Goal: Find specific page/section

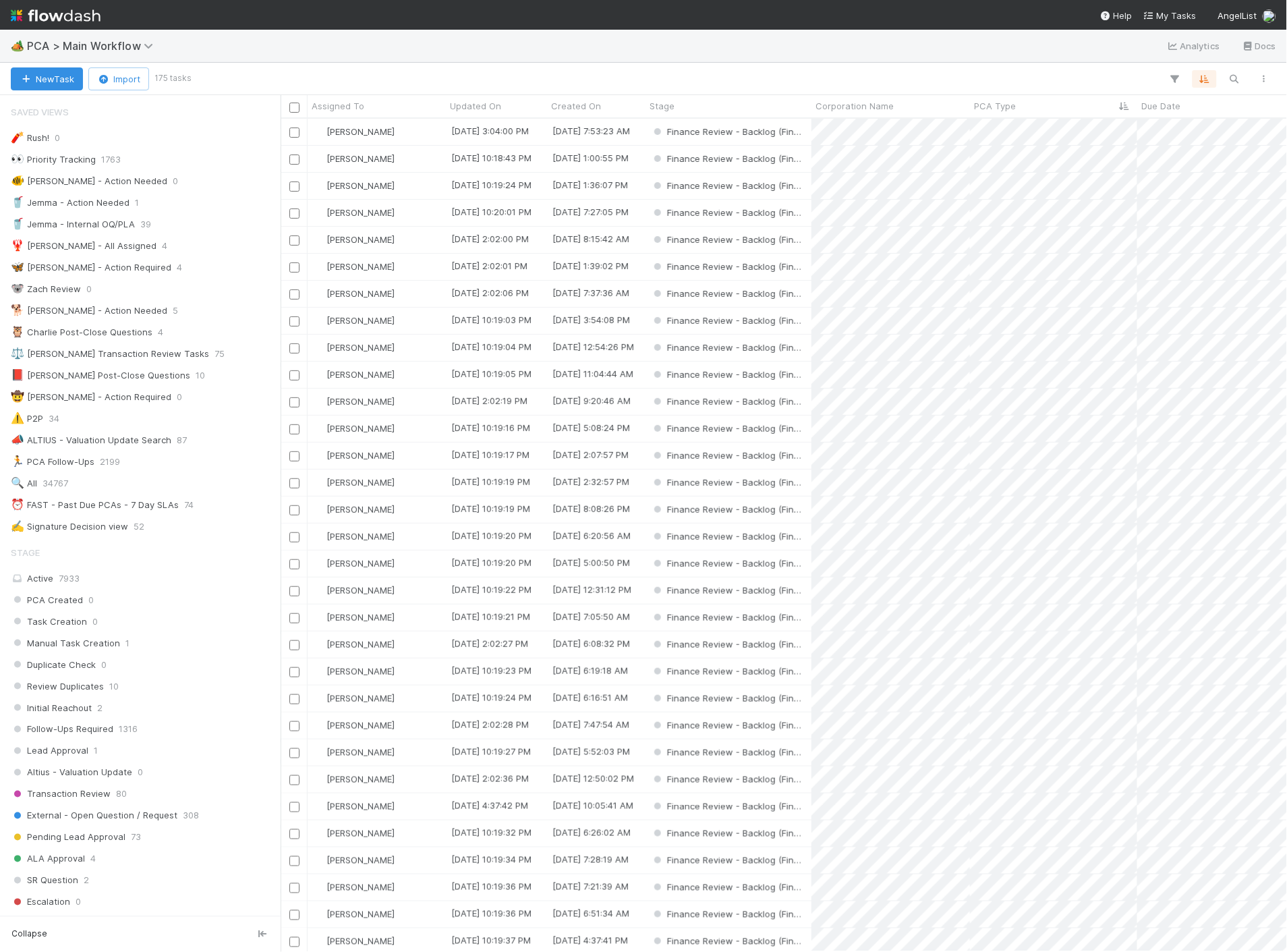
scroll to position [374, 0]
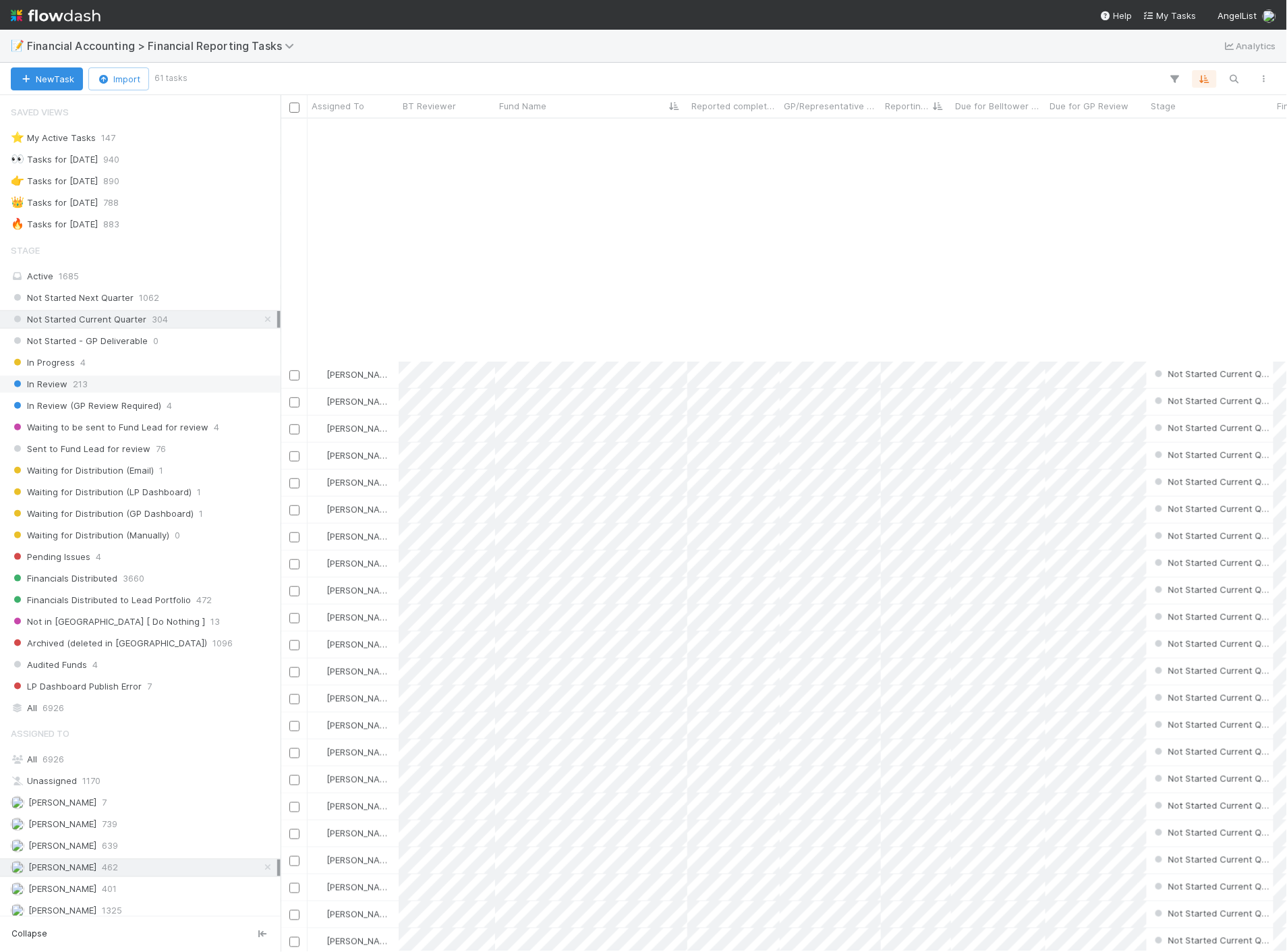
scroll to position [824, 0]
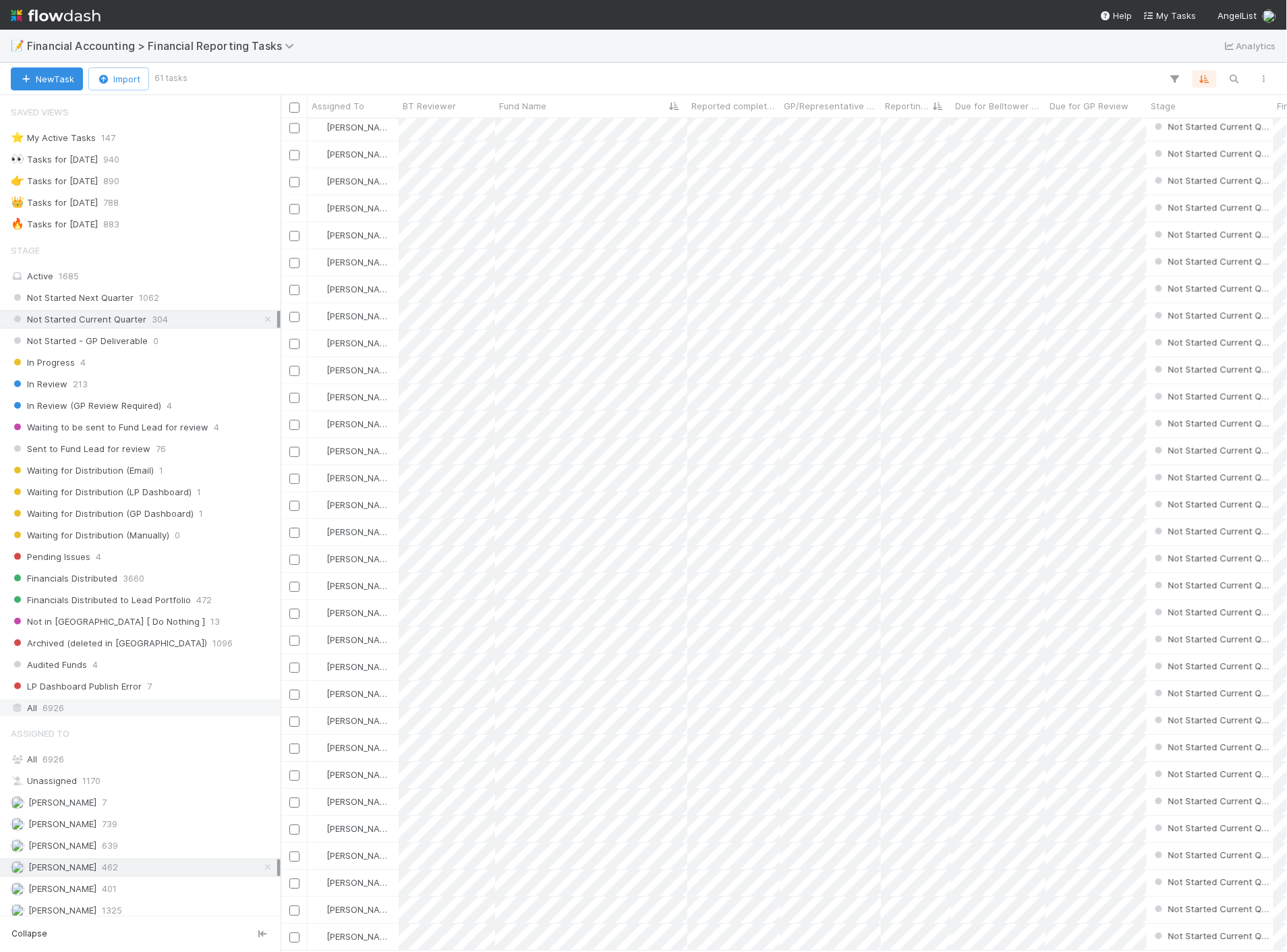
click at [81, 708] on div "All 6926" at bounding box center [144, 708] width 266 height 17
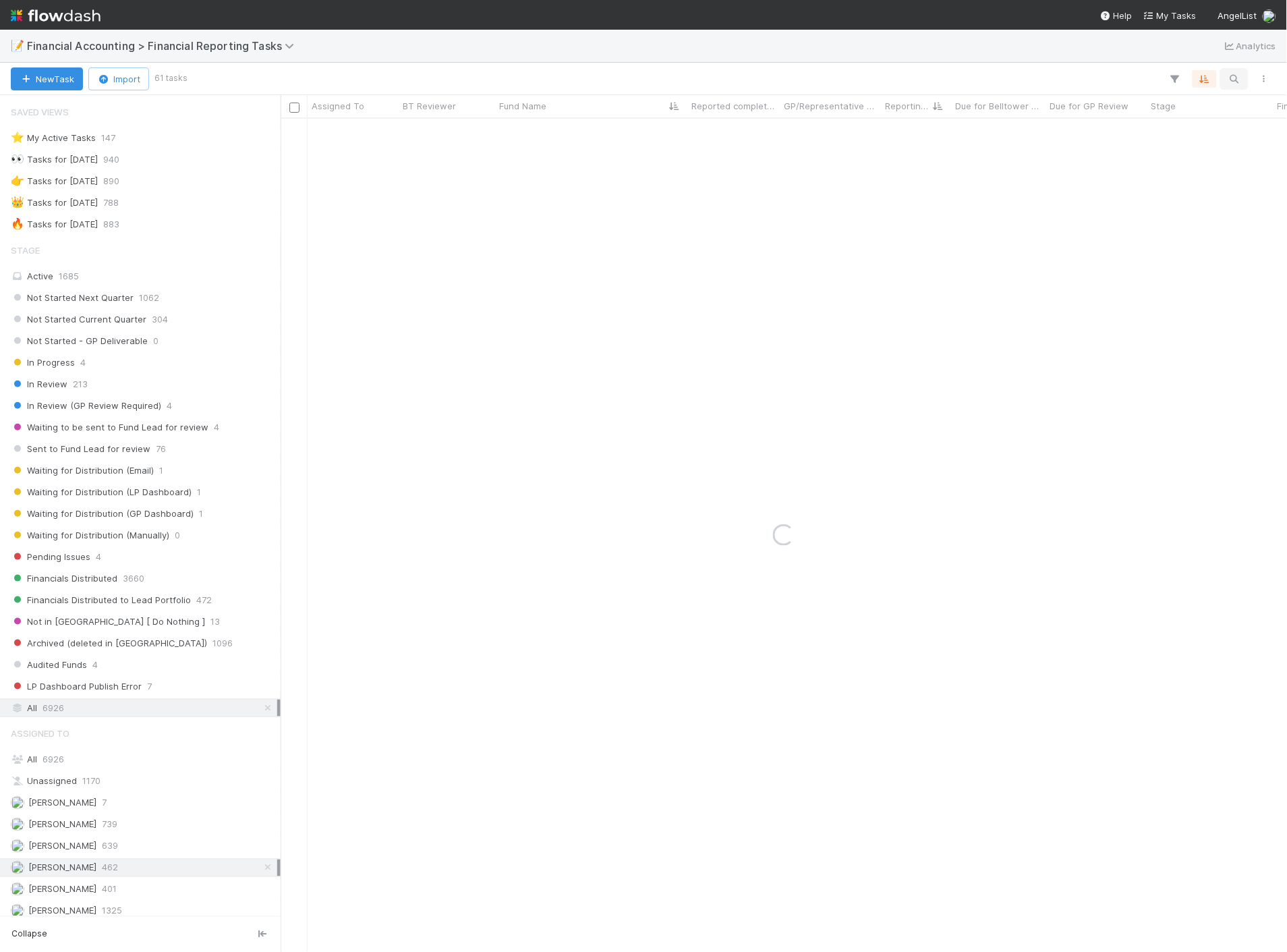
click at [1244, 72] on button "button" at bounding box center [1234, 79] width 24 height 17
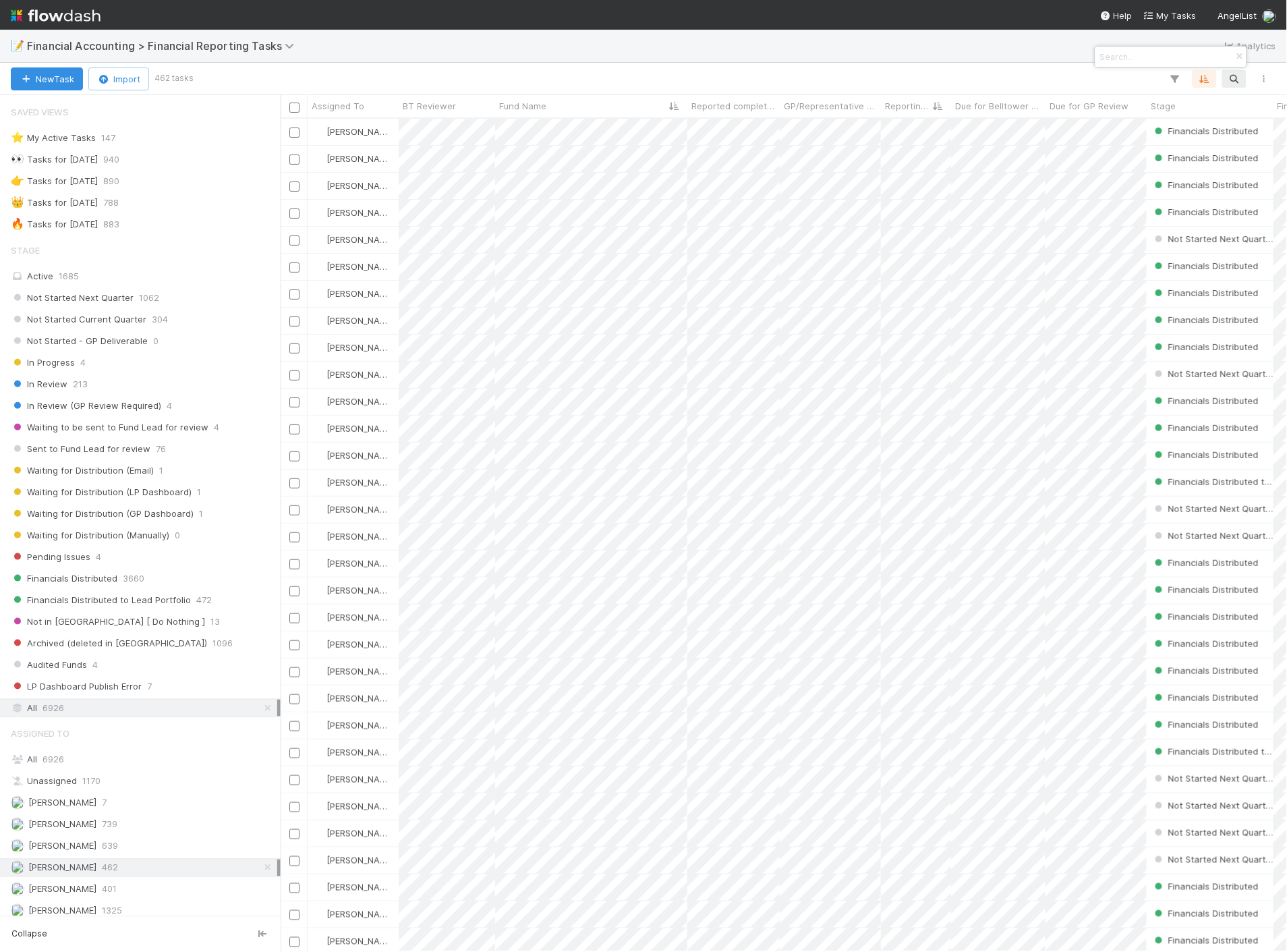
scroll to position [821, 996]
click at [1239, 77] on div at bounding box center [644, 476] width 1287 height 952
click at [1239, 77] on icon "button" at bounding box center [1235, 79] width 14 height 12
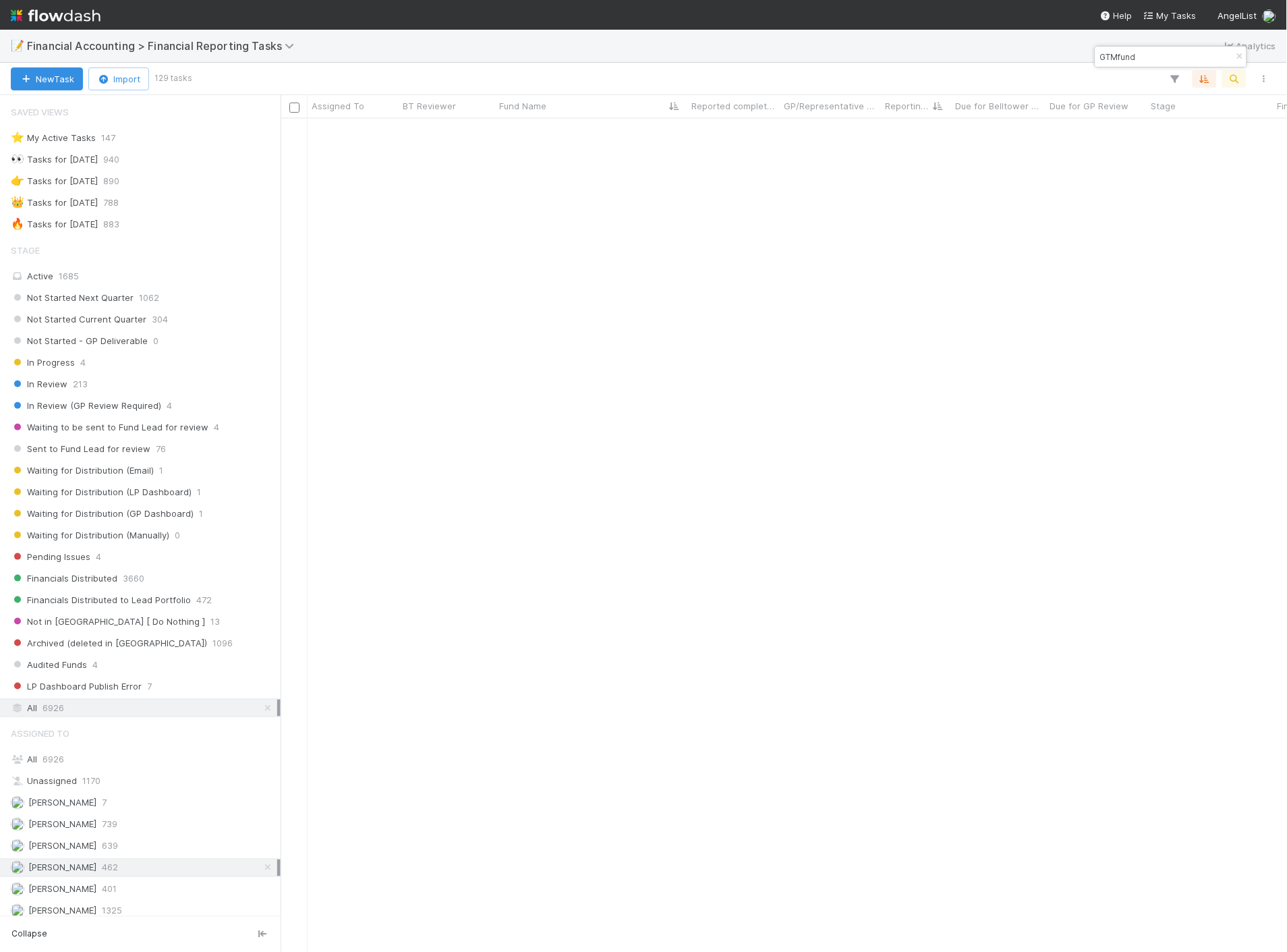
scroll to position [2659, 0]
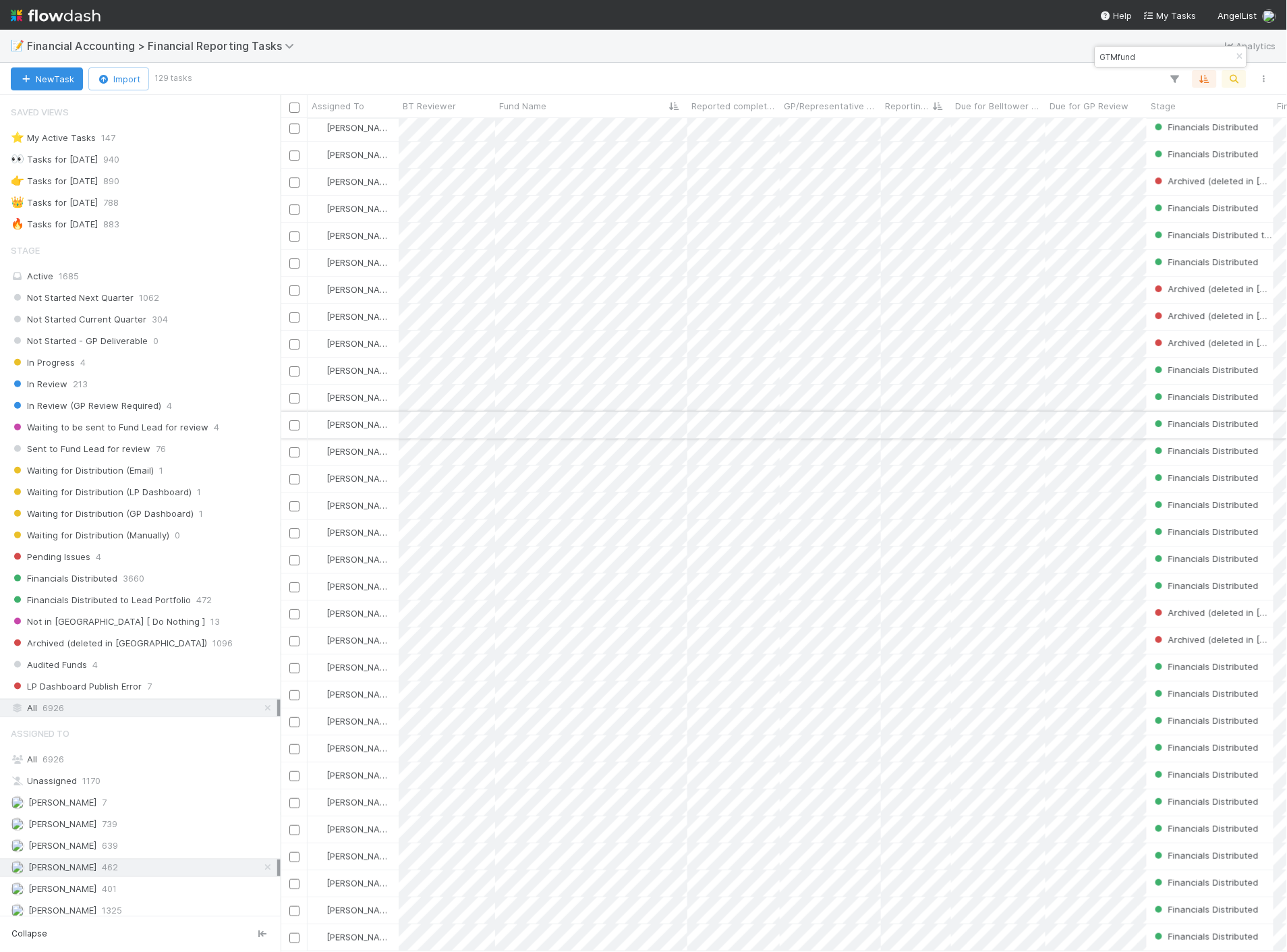
type input "GTMfund"
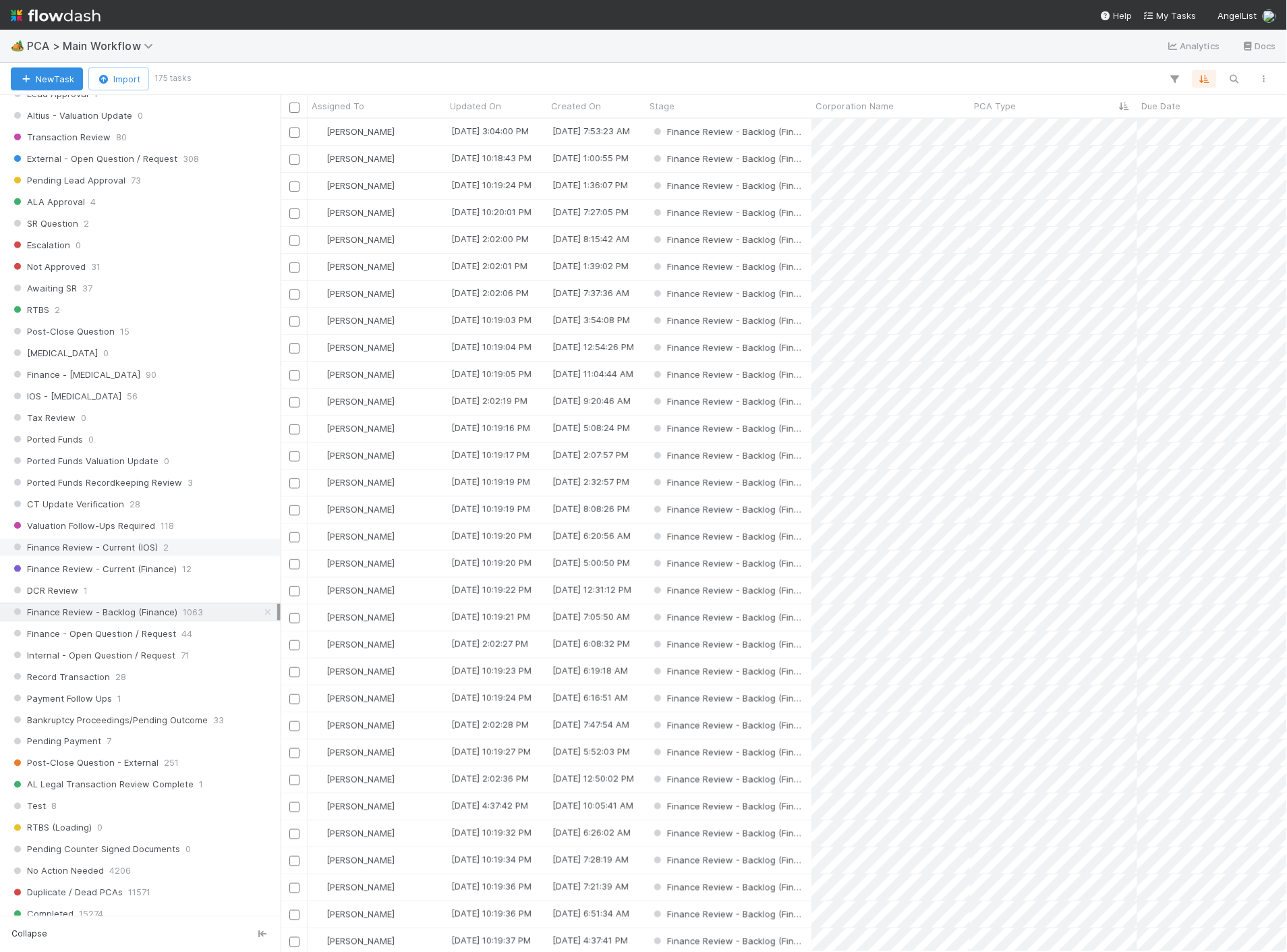
scroll to position [674, 0]
